Goal: Information Seeking & Learning: Find specific page/section

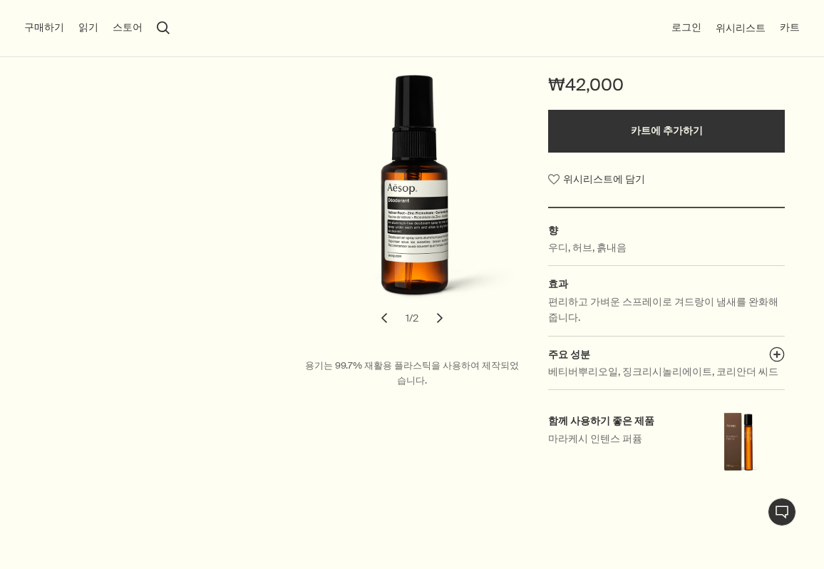
scroll to position [276, 0]
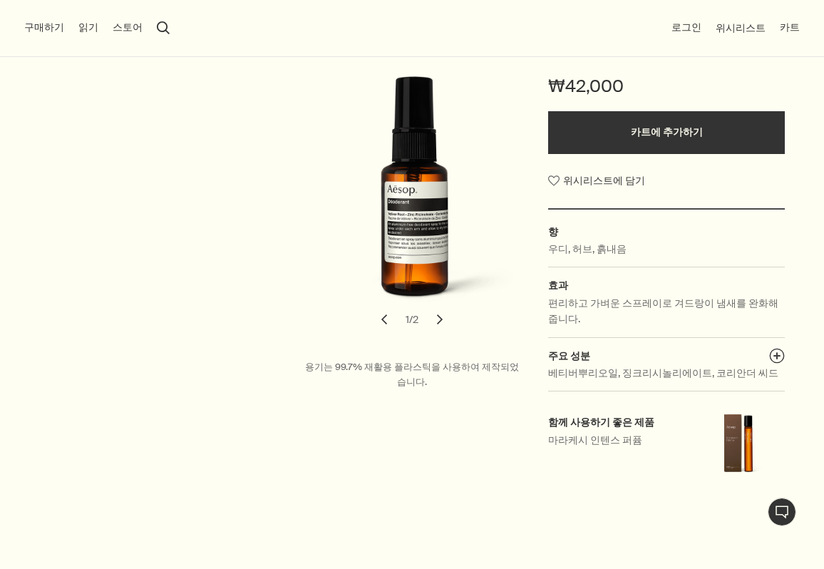
drag, startPoint x: 445, startPoint y: 312, endPoint x: 577, endPoint y: 304, distance: 132.8
click at [445, 312] on button "chevron" at bounding box center [439, 319] width 31 height 31
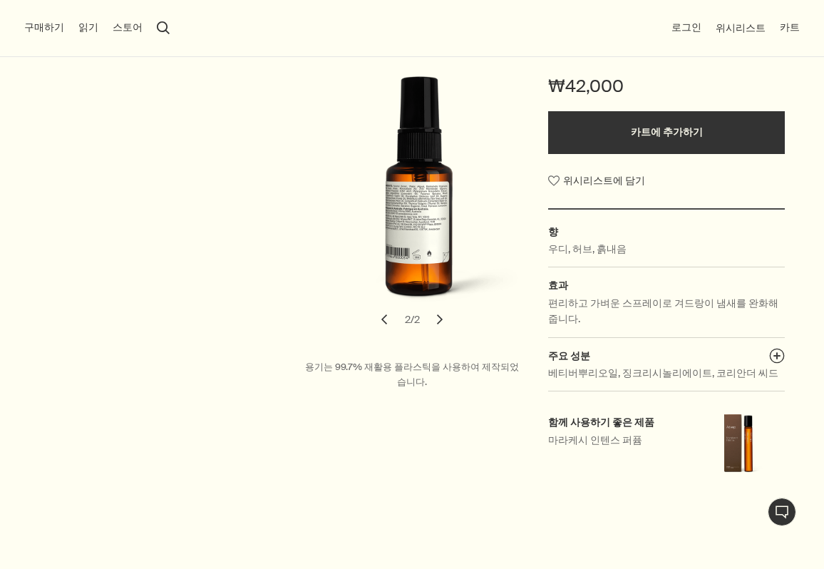
scroll to position [0, 0]
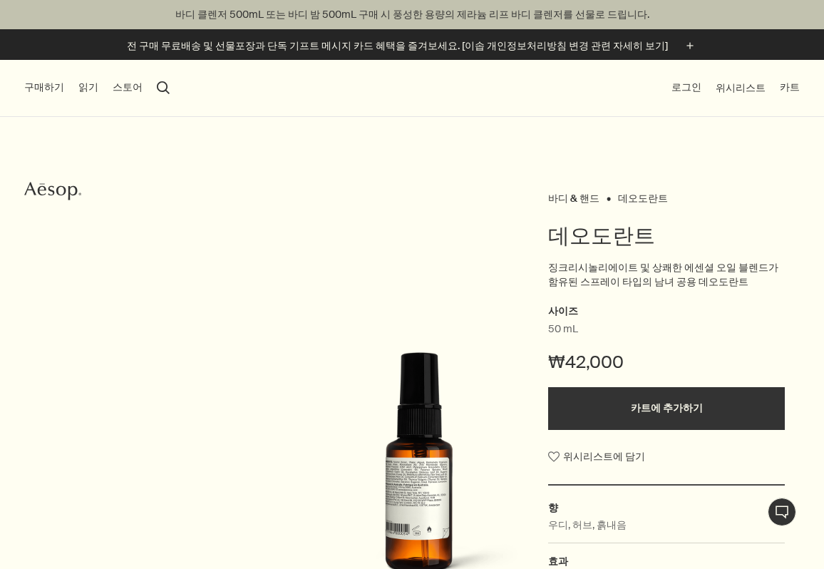
click at [160, 89] on div "구매하기 신제품 & 추천 제품 스킨 케어 핸드 & 바디 홈 헤어 향수 키트 & 트래블 기프트 가이드 문의하기 읽기 회사 소개 브랜드 스토리 채…" at bounding box center [412, 88] width 824 height 57
drag, startPoint x: 142, startPoint y: 89, endPoint x: 153, endPoint y: 89, distance: 10.7
click at [142, 89] on div "구매하기 신제품 & 추천 제품 스킨 케어 핸드 & 바디 홈 헤어 향수 키트 & 트래블 기프트 가이드 문의하기 읽기 회사 소개 브랜드 스토리 채…" at bounding box center [412, 88] width 824 height 57
click at [158, 89] on div "구매하기 신제품 & 추천 제품 스킨 케어 핸드 & 바디 홈 헤어 향수 키트 & 트래블 기프트 가이드 문의하기 읽기 회사 소개 브랜드 스토리 채…" at bounding box center [412, 88] width 824 height 57
click at [157, 90] on button "search 검색" at bounding box center [163, 87] width 13 height 13
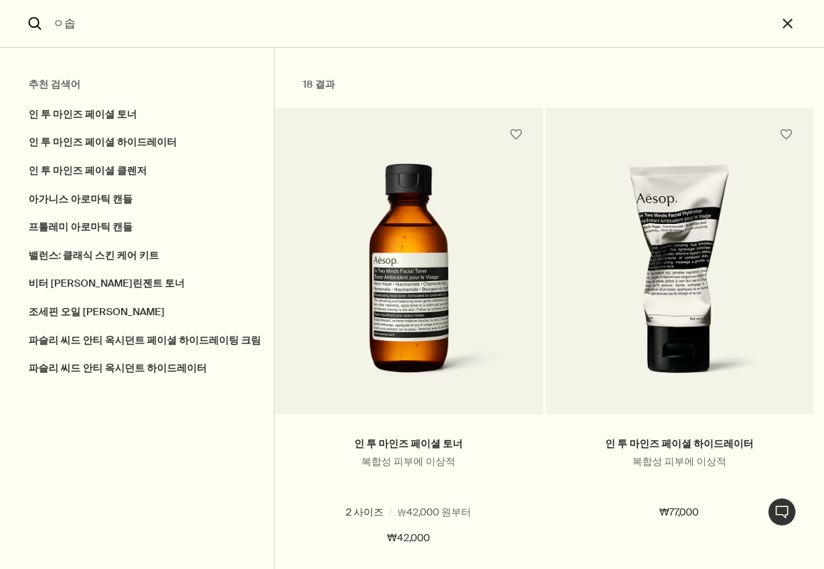
type input "ㅇ"
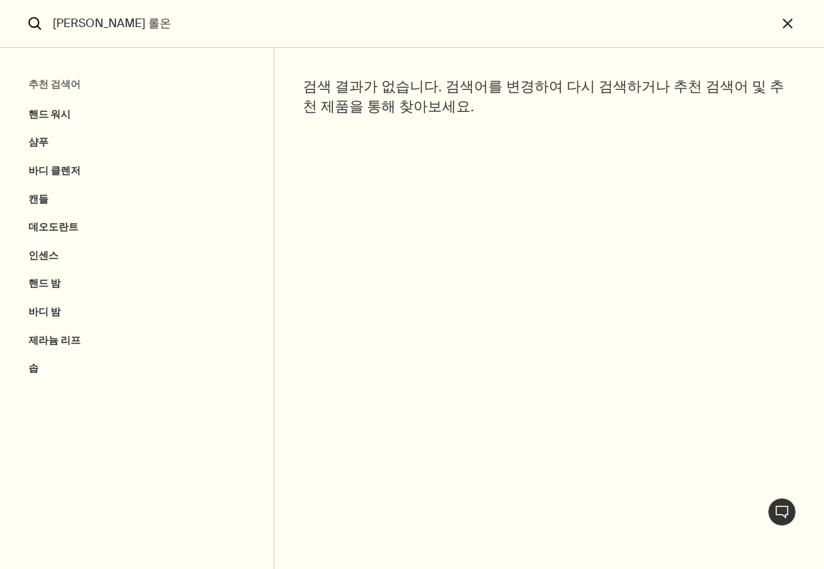
click at [215, 23] on input "[PERSON_NAME] 롤온" at bounding box center [412, 23] width 730 height 47
drag, startPoint x: 53, startPoint y: 24, endPoint x: -22, endPoint y: 16, distance: 75.2
click at [0, 16] on html "Skip to main content 바디 클렌저 500mL 또는 바디 밤 500mL 구매 시 풍성한 용량의 제라늄 리프 바디 클렌저를 선물로…" at bounding box center [412, 284] width 824 height 569
type input "데오드란트"
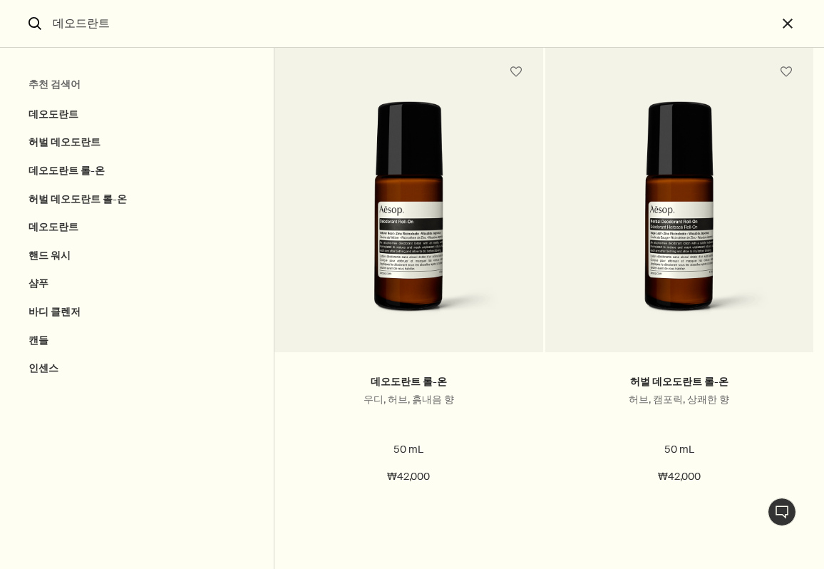
scroll to position [589, 0]
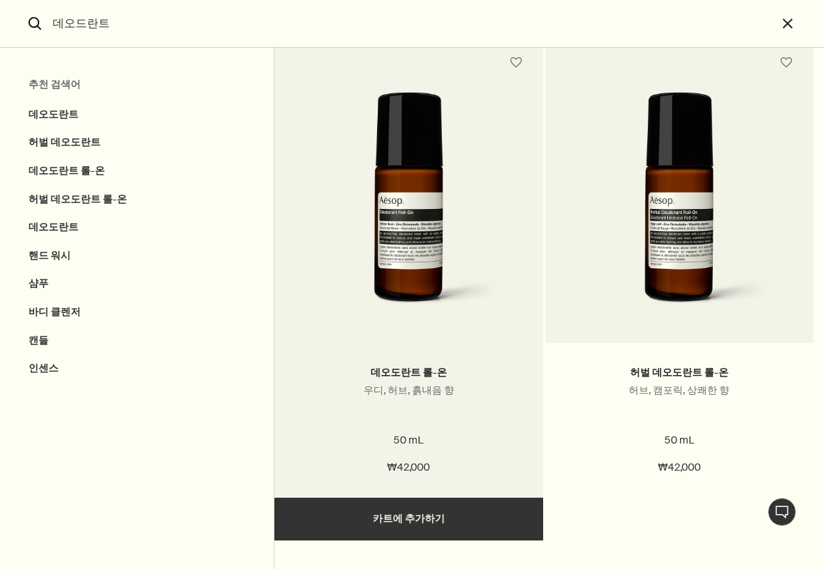
click at [457, 161] on img "검색" at bounding box center [408, 206] width 225 height 229
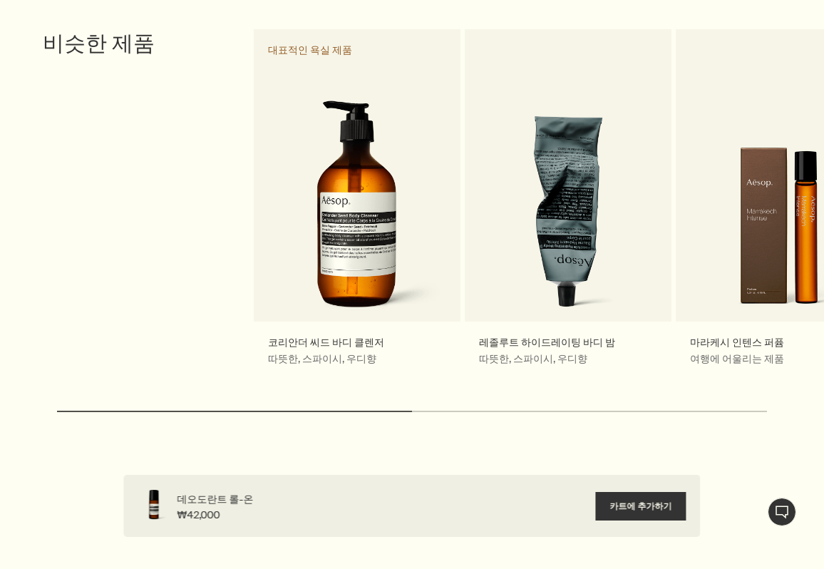
scroll to position [2059, 0]
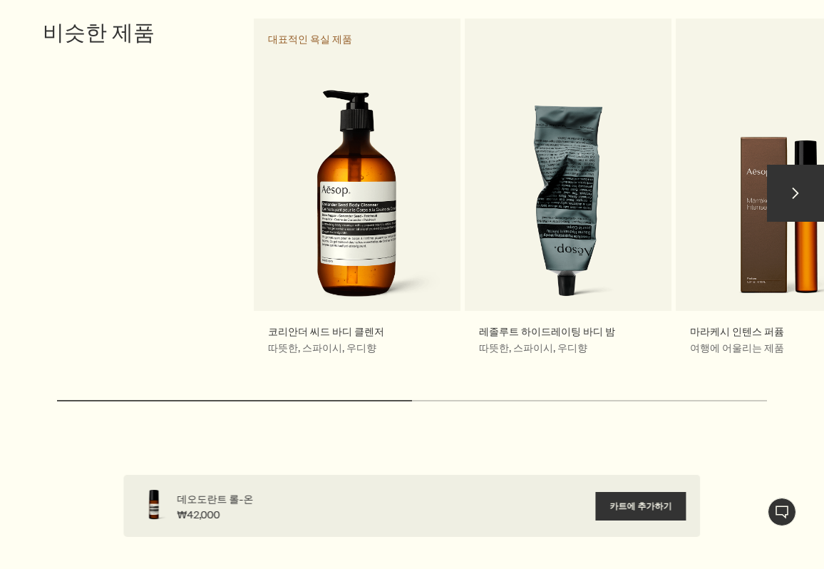
click at [790, 165] on button "chevron" at bounding box center [795, 193] width 57 height 57
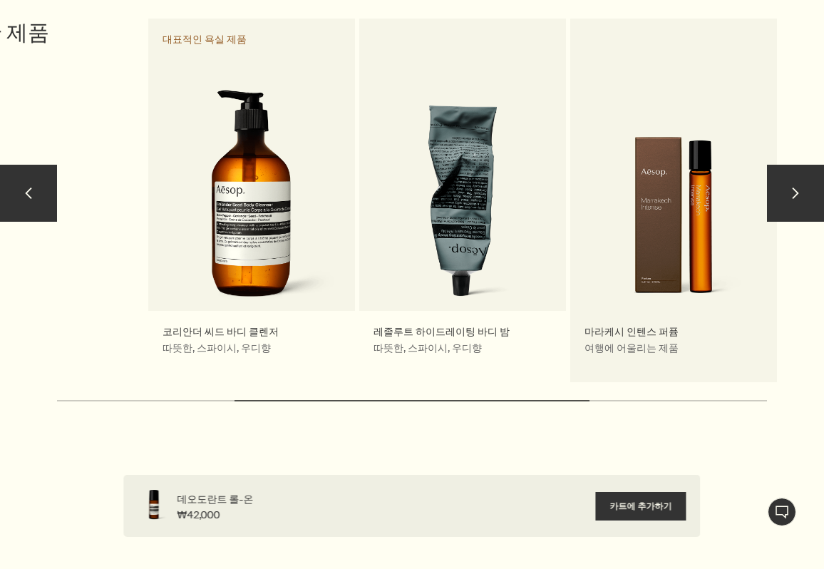
click at [690, 172] on link "마라케시 인텐스 퍼퓸 여행에 어울리는 제품" at bounding box center [673, 200] width 207 height 363
click at [674, 162] on link "마라케시 인텐스 퍼퓸 여행에 어울리는 제품" at bounding box center [673, 200] width 207 height 363
